Goal: Transaction & Acquisition: Purchase product/service

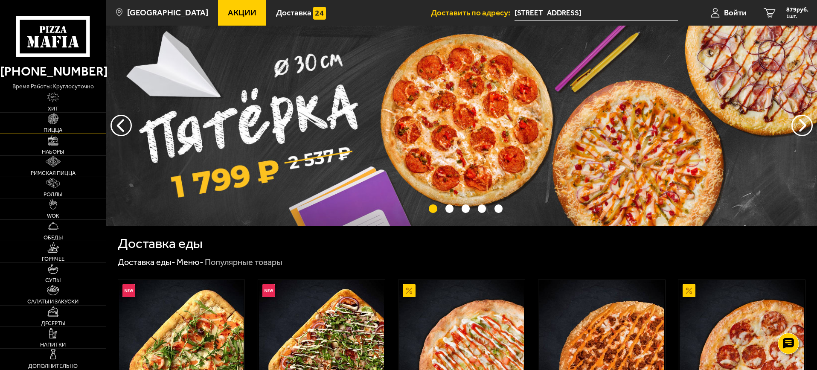
click at [68, 124] on link "Пицца" at bounding box center [53, 123] width 106 height 21
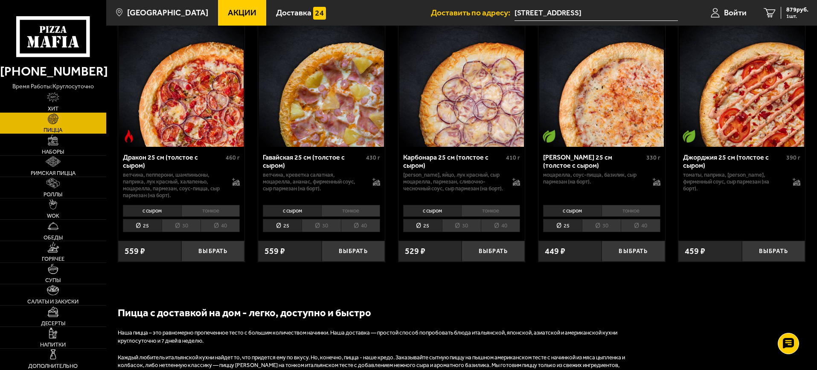
scroll to position [31, 0]
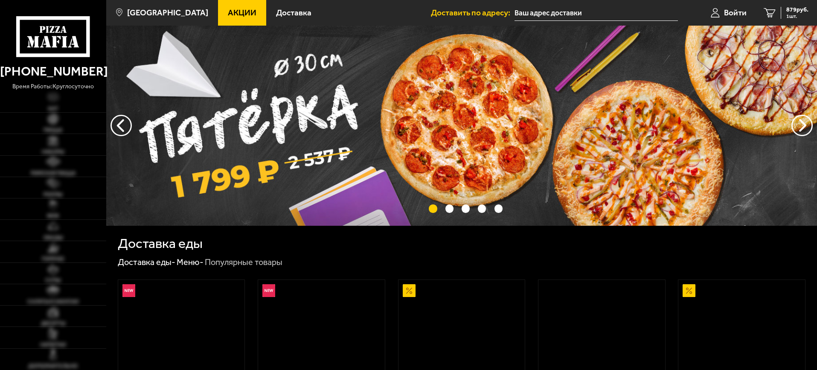
click at [231, 12] on span "Акции" at bounding box center [242, 13] width 29 height 8
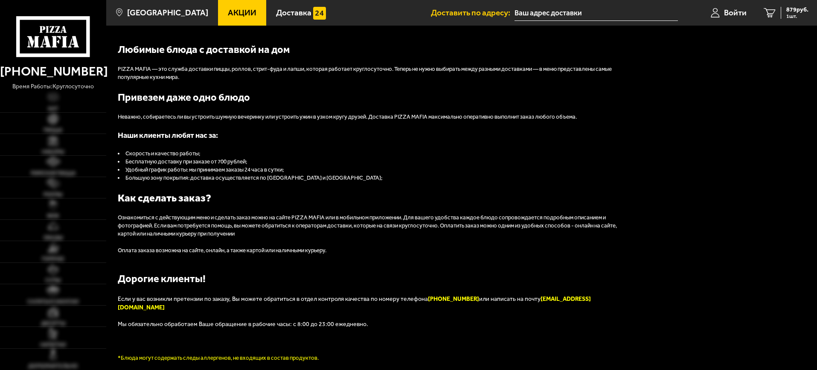
type input "[STREET_ADDRESS]"
